Goal: Task Accomplishment & Management: Use online tool/utility

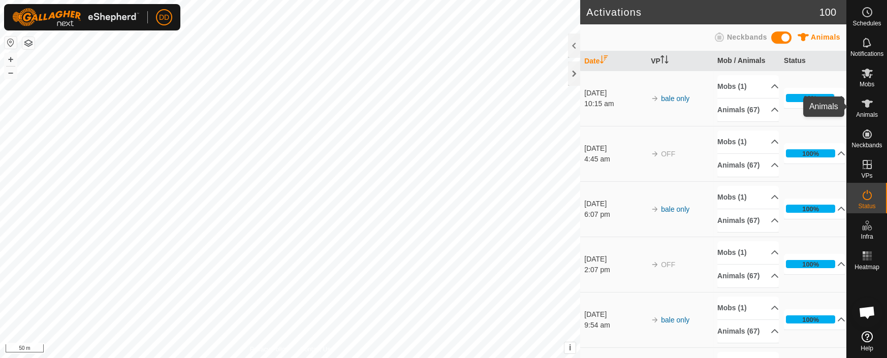
click at [871, 112] on span "Animals" at bounding box center [867, 115] width 22 height 6
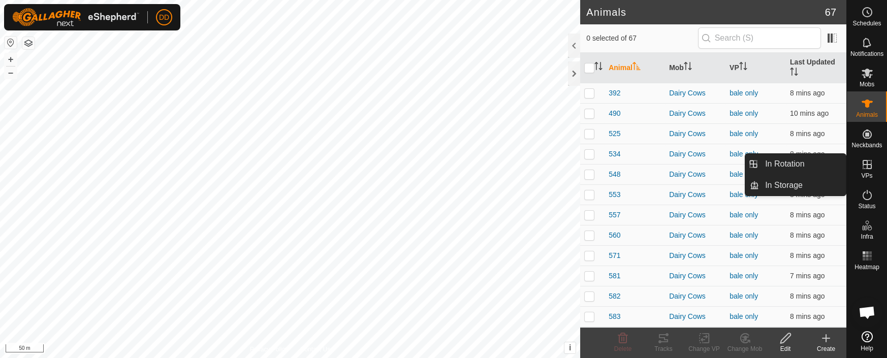
click at [869, 163] on icon at bounding box center [867, 165] width 12 height 12
click at [786, 184] on link "In Storage" at bounding box center [802, 185] width 87 height 20
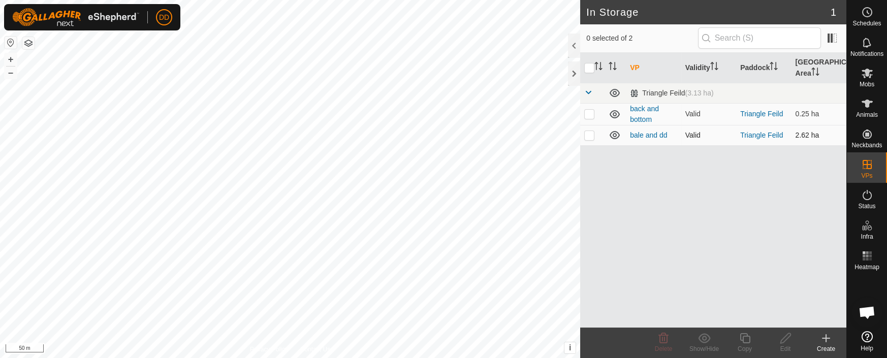
click at [589, 136] on p-checkbox at bounding box center [589, 135] width 10 height 8
click at [590, 138] on p-checkbox at bounding box center [589, 135] width 10 height 8
checkbox input "false"
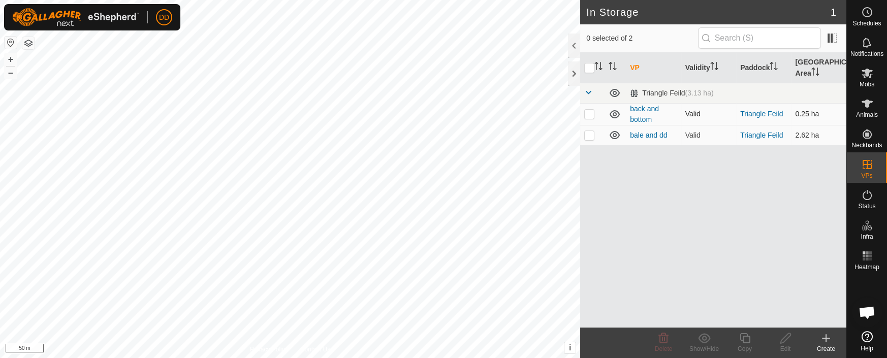
click at [588, 114] on p-checkbox at bounding box center [589, 114] width 10 height 8
click at [586, 113] on p-checkbox at bounding box center [589, 114] width 10 height 8
checkbox input "false"
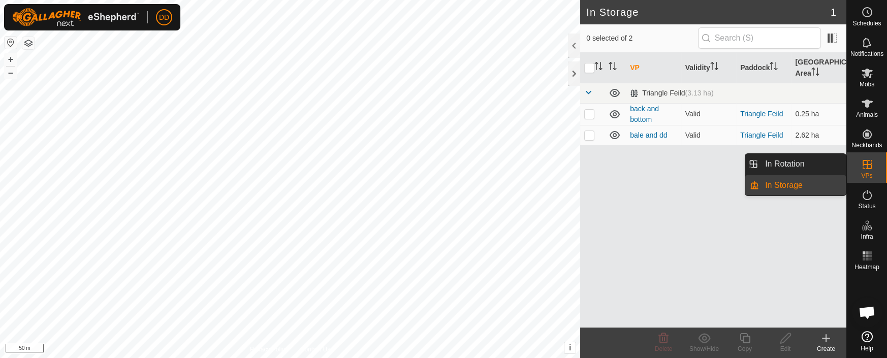
click at [829, 164] on link "In Rotation" at bounding box center [802, 164] width 87 height 20
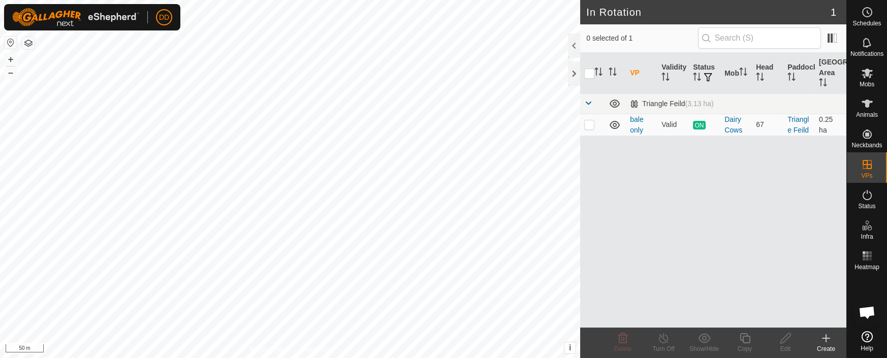
click at [824, 346] on div "Create" at bounding box center [826, 348] width 41 height 9
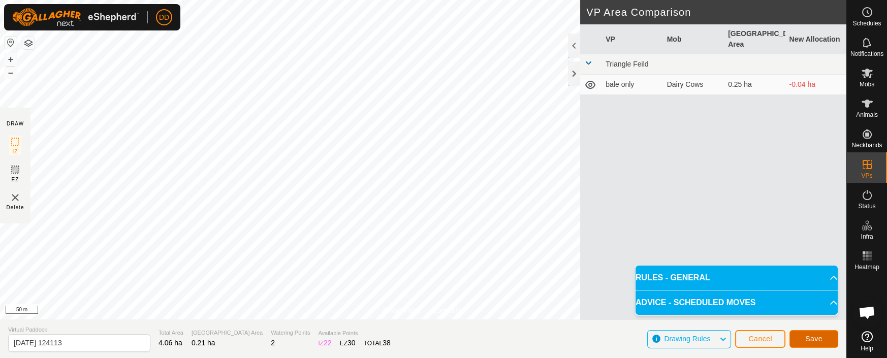
click at [806, 342] on span "Save" at bounding box center [813, 339] width 17 height 8
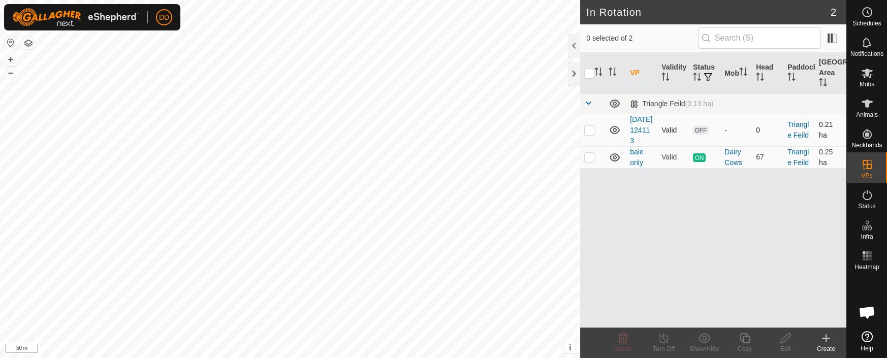
click at [590, 134] on p-checkbox at bounding box center [589, 130] width 10 height 8
checkbox input "true"
click at [743, 341] on icon at bounding box center [745, 338] width 13 height 12
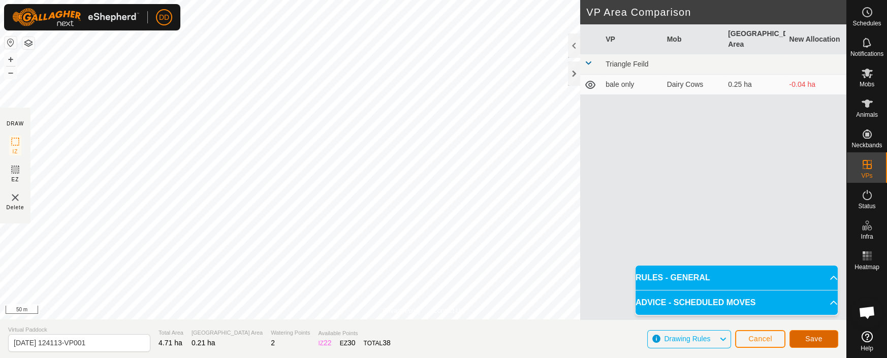
click at [826, 338] on button "Save" at bounding box center [814, 339] width 49 height 18
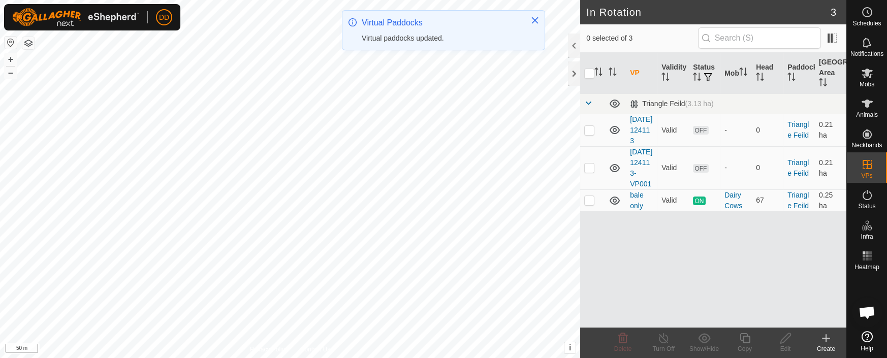
click at [592, 172] on p-checkbox at bounding box center [589, 168] width 10 height 8
checkbox input "false"
click at [584, 134] on p-checkbox at bounding box center [589, 130] width 10 height 8
checkbox input "true"
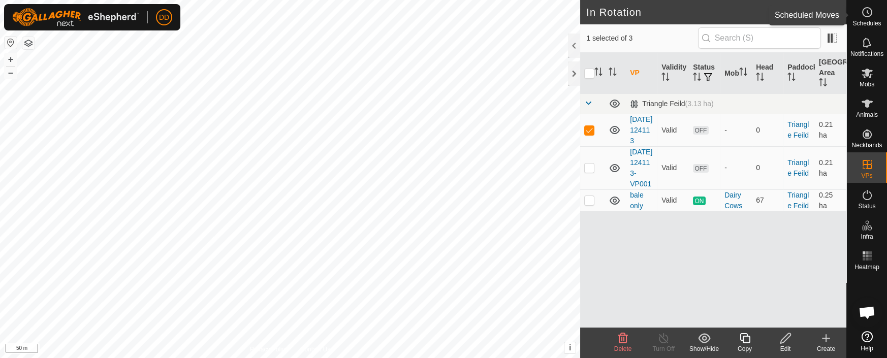
click at [876, 23] on span "Schedules" at bounding box center [867, 23] width 28 height 6
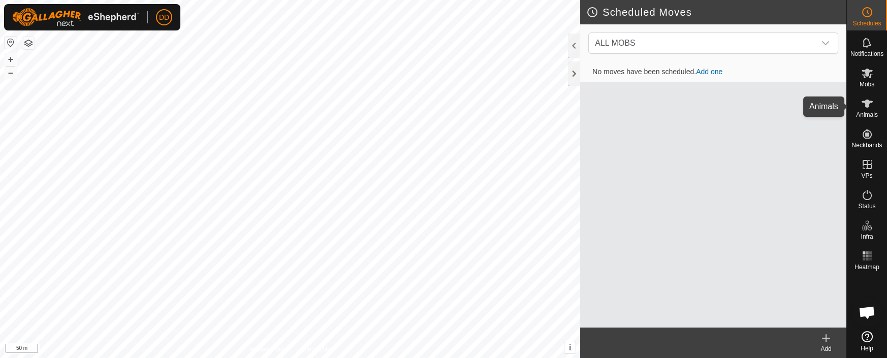
click at [869, 106] on icon at bounding box center [867, 104] width 12 height 12
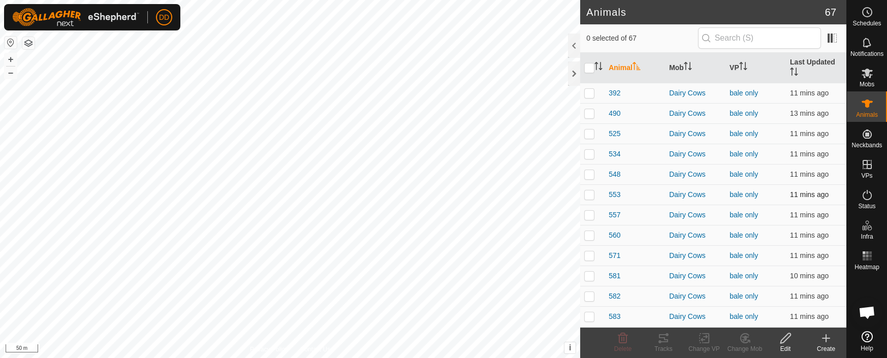
click at [589, 191] on p-checkbox at bounding box center [589, 195] width 10 height 8
click at [464, 358] on html "DD Schedules Notifications Mobs Animals Neckbands VPs Status Infra Heatmap Help…" at bounding box center [443, 179] width 887 height 358
click at [661, 341] on icon at bounding box center [663, 338] width 12 height 12
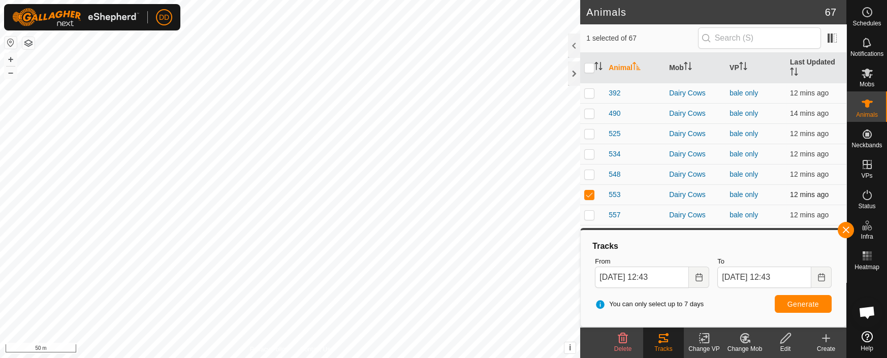
click at [589, 191] on p-checkbox at bounding box center [589, 195] width 10 height 8
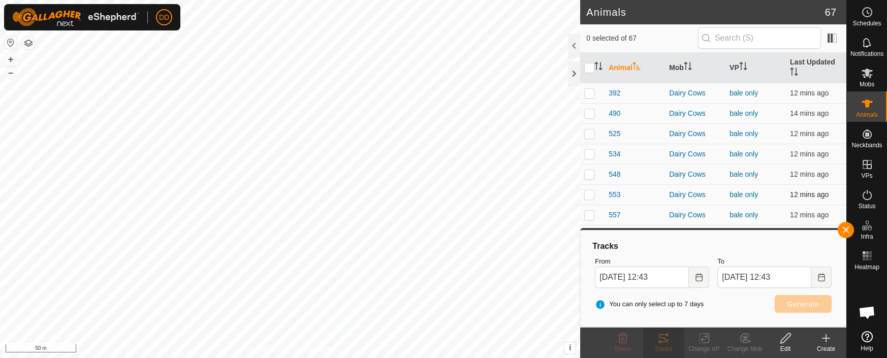
checkbox input "false"
click at [695, 276] on icon "Choose Date" at bounding box center [699, 277] width 8 height 8
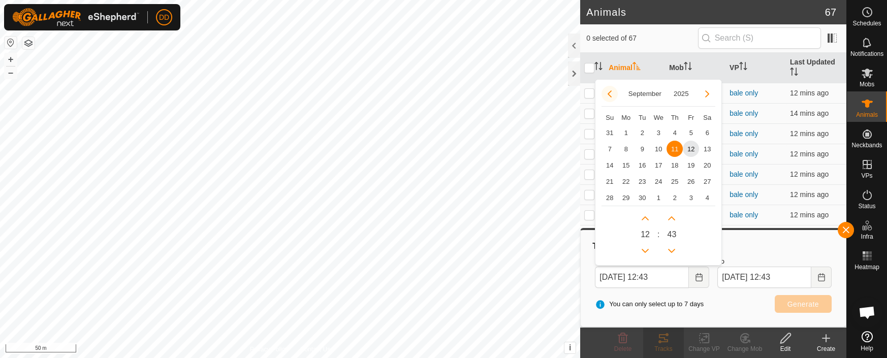
click at [613, 95] on button "Previous Month" at bounding box center [610, 94] width 16 height 16
click at [642, 134] on span "1" at bounding box center [642, 132] width 16 height 16
type input "01 Jul, 2025 12:43"
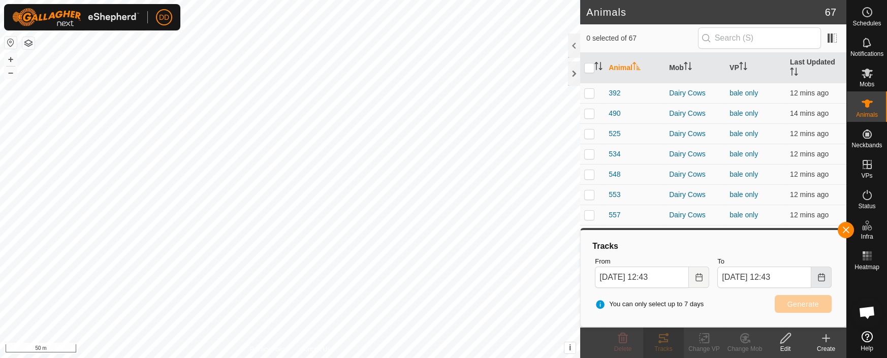
drag, startPoint x: 824, startPoint y: 276, endPoint x: 816, endPoint y: 270, distance: 10.5
click at [823, 276] on icon "Choose Date" at bounding box center [821, 277] width 7 height 8
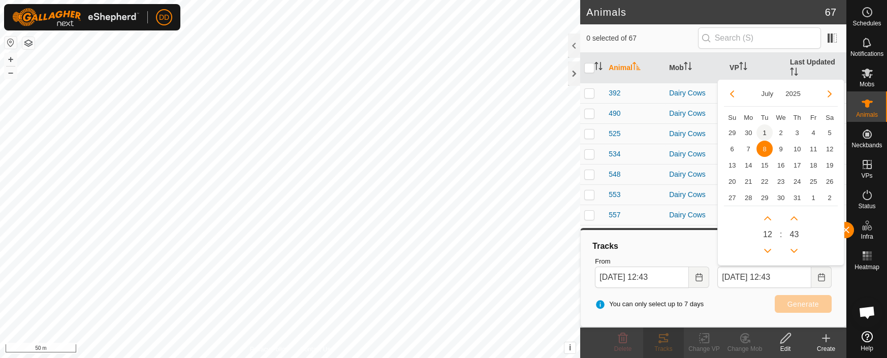
click at [764, 132] on span "1" at bounding box center [765, 132] width 16 height 16
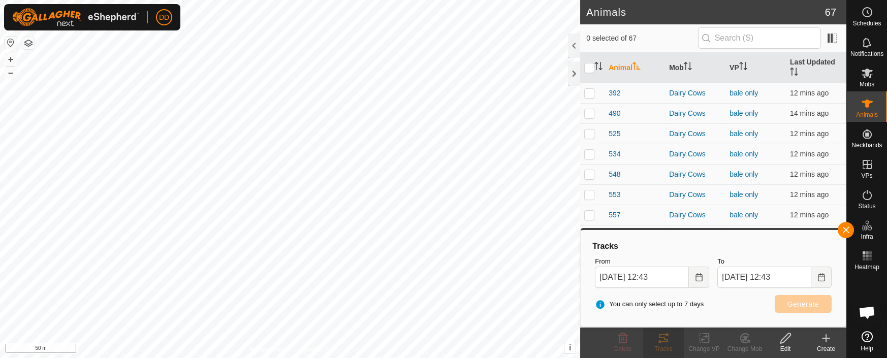
click at [631, 307] on span "You can only select up to 7 days" at bounding box center [649, 304] width 109 height 10
click at [776, 280] on input "01 Jul, 2025 12:43" at bounding box center [764, 277] width 94 height 21
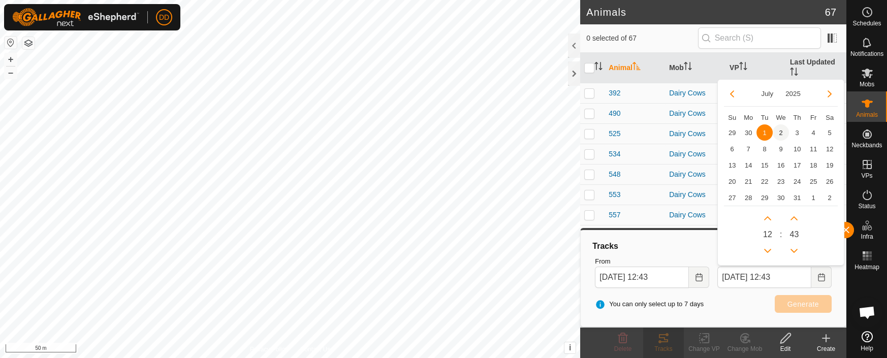
click at [779, 131] on span "2" at bounding box center [781, 132] width 16 height 16
type input "02 Jul, 2025 12:43"
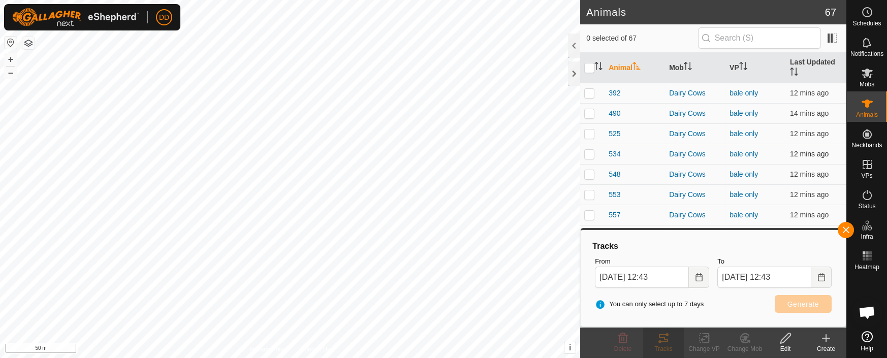
click at [589, 150] on p-checkbox at bounding box center [589, 154] width 10 height 8
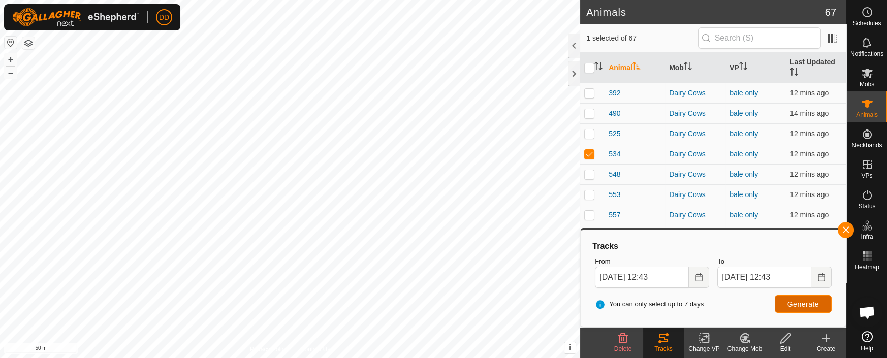
click at [801, 308] on button "Generate" at bounding box center [803, 304] width 57 height 18
click at [589, 150] on p-checkbox at bounding box center [589, 154] width 10 height 8
checkbox input "false"
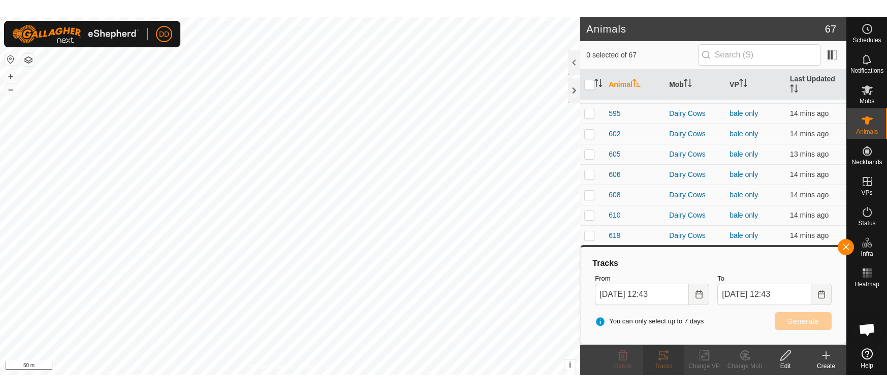
scroll to position [392, 0]
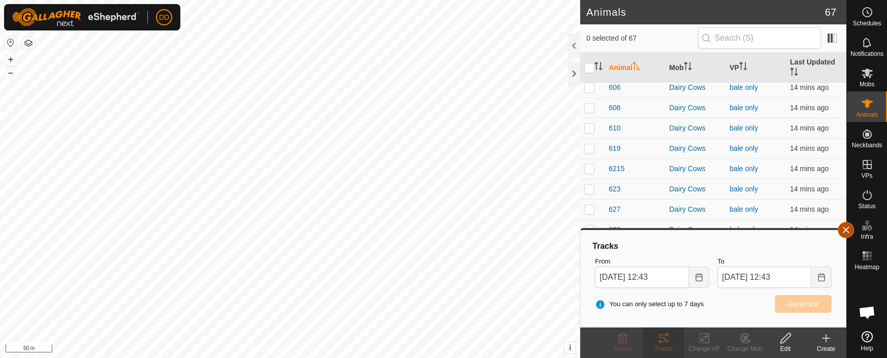
click at [848, 230] on button "button" at bounding box center [846, 230] width 16 height 16
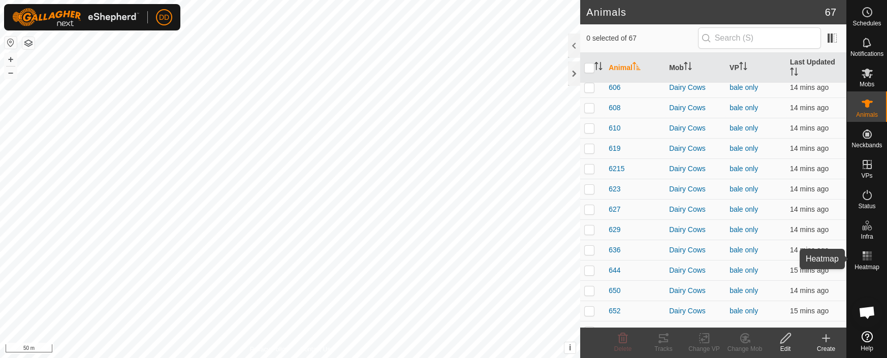
click at [873, 257] on es-heatmap-svg-icon at bounding box center [867, 256] width 18 height 16
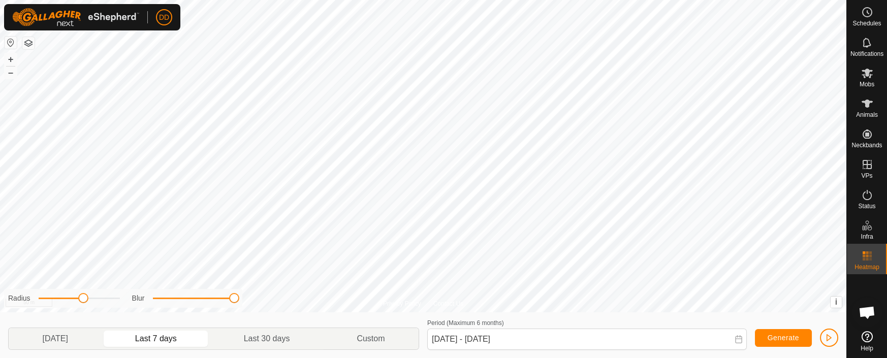
drag, startPoint x: 160, startPoint y: 299, endPoint x: 239, endPoint y: 300, distance: 79.3
click at [239, 300] on div "Radius Blur" at bounding box center [123, 298] width 238 height 19
drag, startPoint x: 88, startPoint y: 299, endPoint x: 97, endPoint y: 298, distance: 8.7
click at [97, 298] on span at bounding box center [98, 298] width 10 height 10
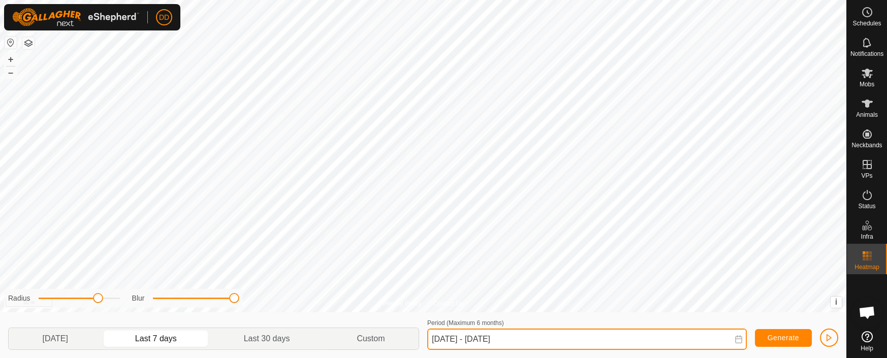
click at [479, 341] on input "05 Sep, 2025 - 11 Sep, 2025" at bounding box center [587, 339] width 320 height 21
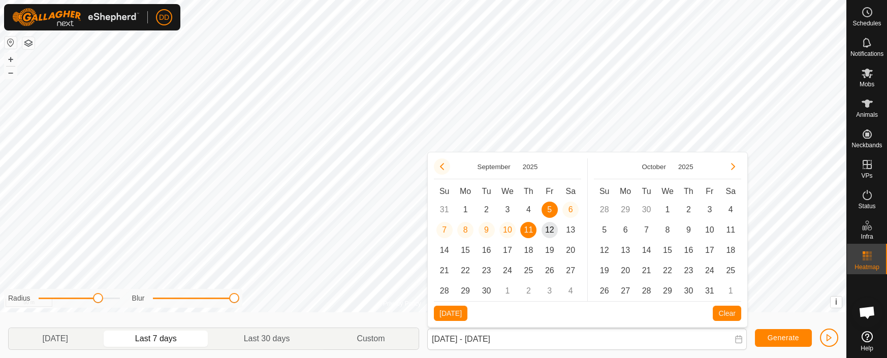
click at [441, 167] on button "Previous Month" at bounding box center [442, 167] width 16 height 16
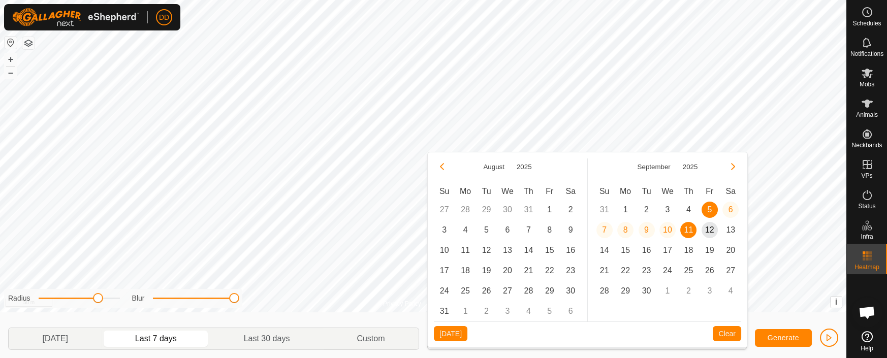
click at [441, 167] on button "Previous Month" at bounding box center [442, 167] width 16 height 16
click at [487, 211] on span "1" at bounding box center [487, 210] width 16 height 16
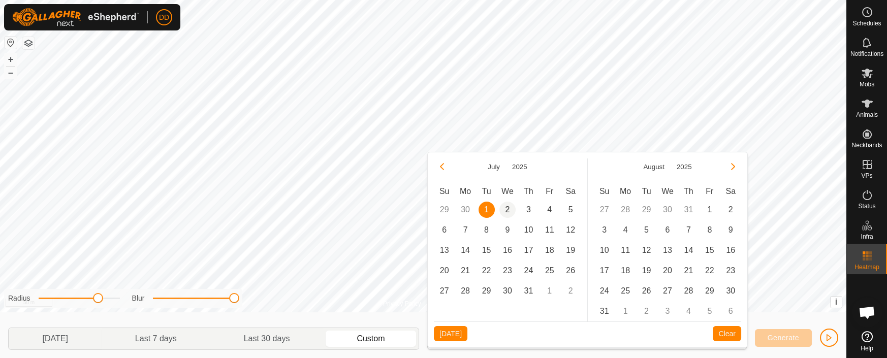
click at [507, 209] on span "2" at bounding box center [507, 210] width 16 height 16
type input "01 Jul, 2025 - 02 Jul, 2025"
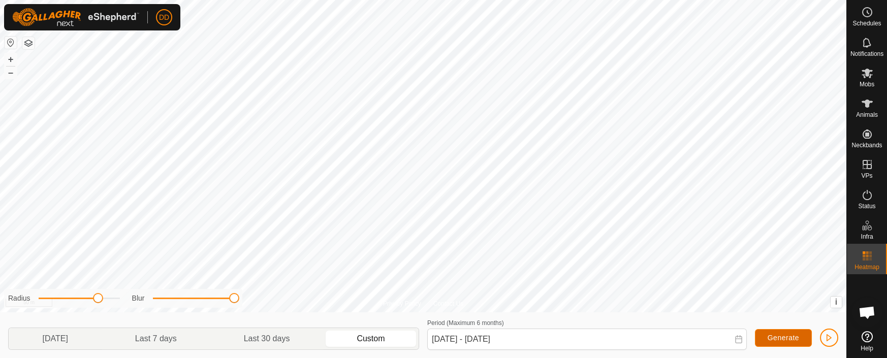
click at [780, 338] on span "Generate" at bounding box center [784, 338] width 32 height 8
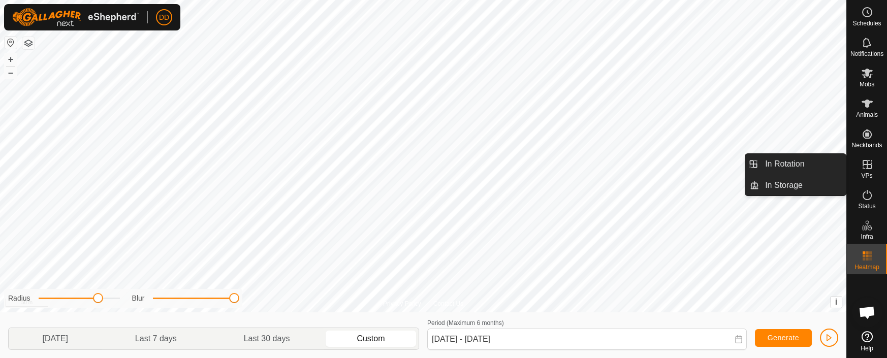
click at [867, 169] on icon at bounding box center [867, 165] width 12 height 12
click at [800, 167] on link "In Rotation" at bounding box center [802, 164] width 87 height 20
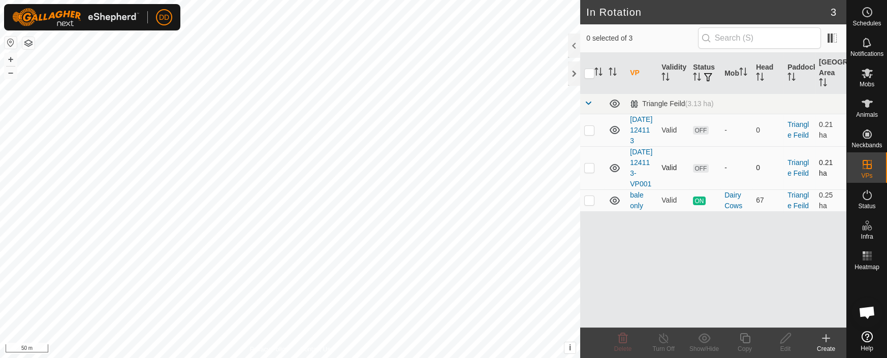
click at [588, 172] on p-checkbox at bounding box center [589, 168] width 10 height 8
checkbox input "true"
click at [591, 134] on p-checkbox at bounding box center [589, 130] width 10 height 8
click at [619, 340] on icon at bounding box center [623, 338] width 10 height 10
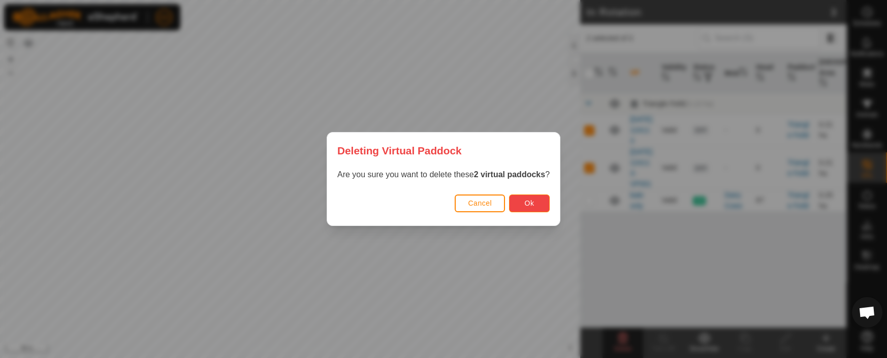
click at [540, 205] on button "Ok" at bounding box center [529, 204] width 41 height 18
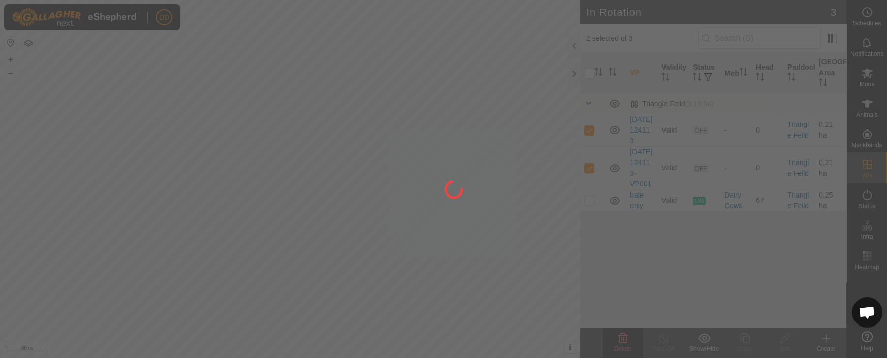
checkbox input "false"
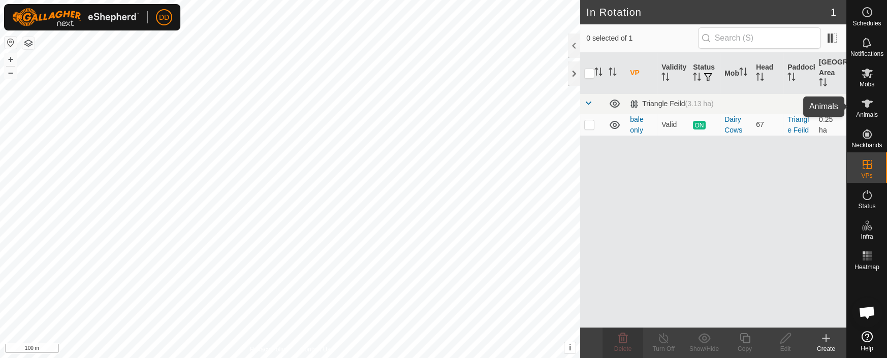
click at [873, 106] on icon at bounding box center [867, 104] width 12 height 12
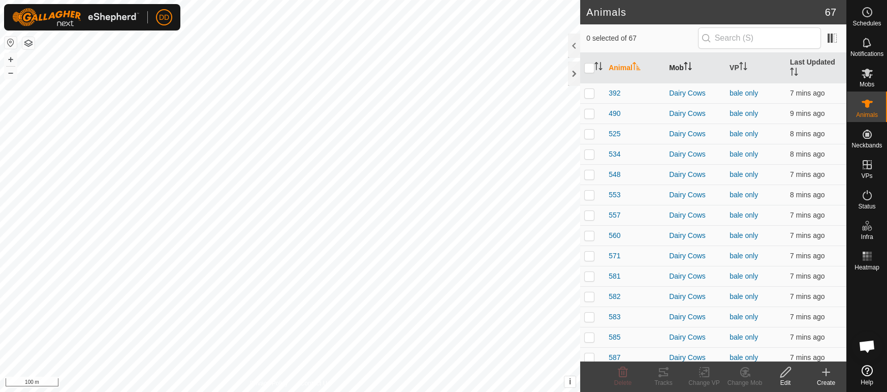
click at [695, 62] on th "Mob" at bounding box center [695, 68] width 60 height 30
click at [741, 62] on icon "Activate to sort" at bounding box center [741, 63] width 4 height 2
click at [741, 62] on icon "Activate to sort" at bounding box center [743, 66] width 8 height 8
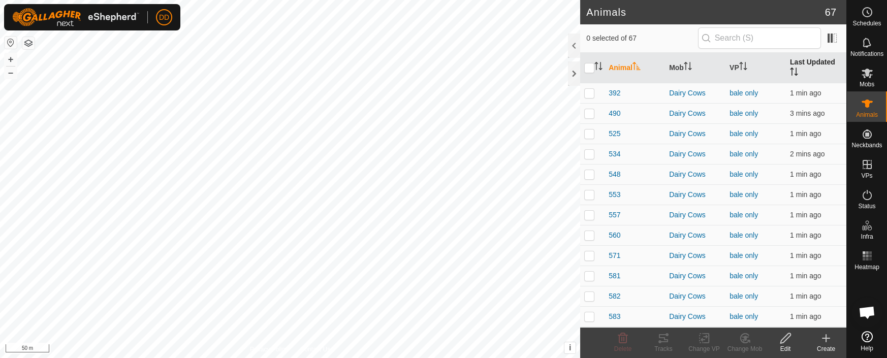
click at [815, 62] on th "Last Updated" at bounding box center [816, 68] width 60 height 30
click at [814, 62] on th "Last Updated" at bounding box center [816, 68] width 60 height 30
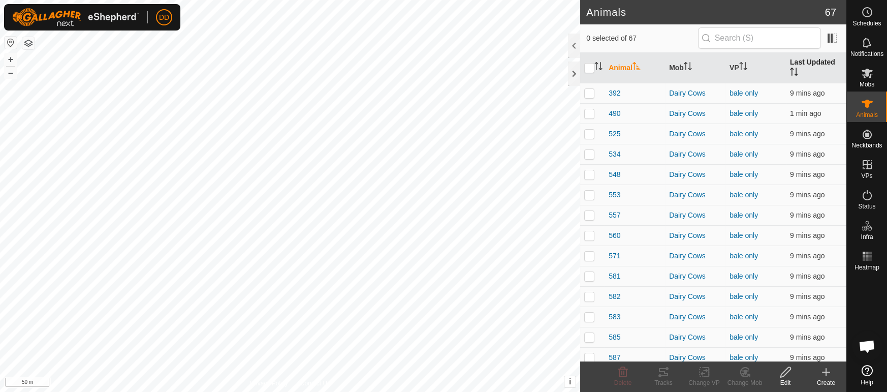
click at [811, 65] on th "Last Updated" at bounding box center [816, 68] width 60 height 30
click at [588, 90] on td at bounding box center [592, 94] width 24 height 22
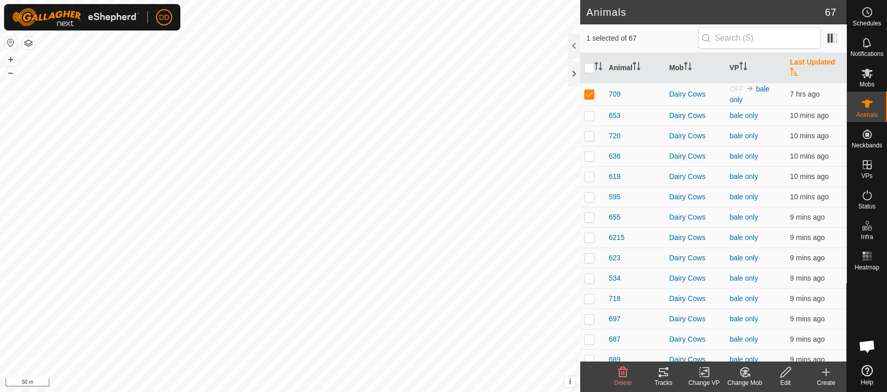
click at [668, 380] on div "Tracks" at bounding box center [663, 382] width 41 height 9
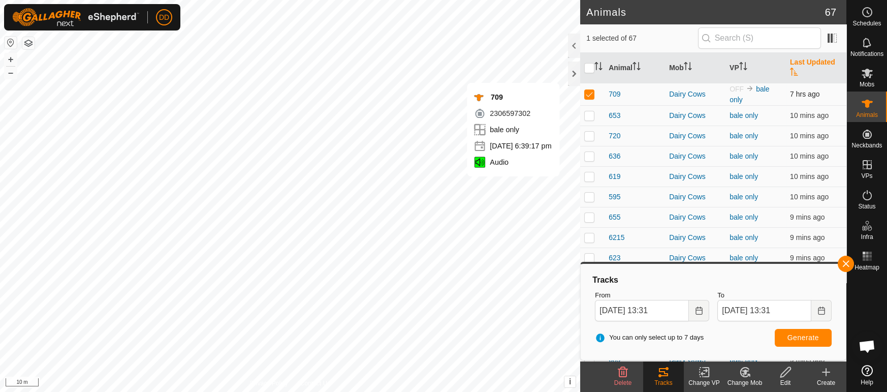
click at [589, 90] on p-checkbox at bounding box center [589, 94] width 10 height 8
checkbox input "false"
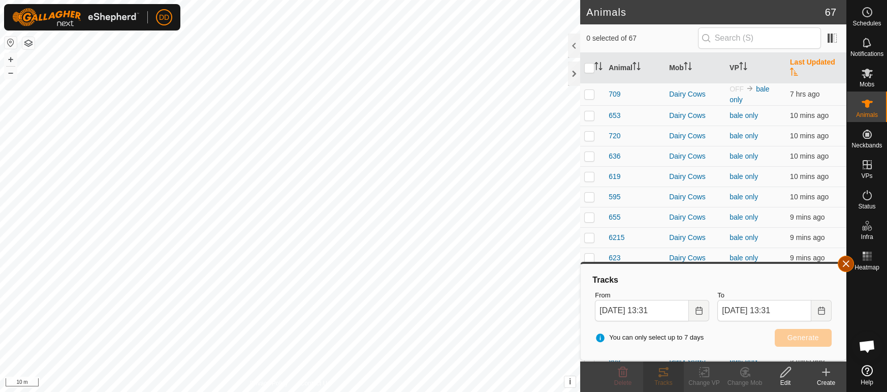
click at [844, 262] on button "button" at bounding box center [846, 264] width 16 height 16
